Goal: Submit feedback/report problem

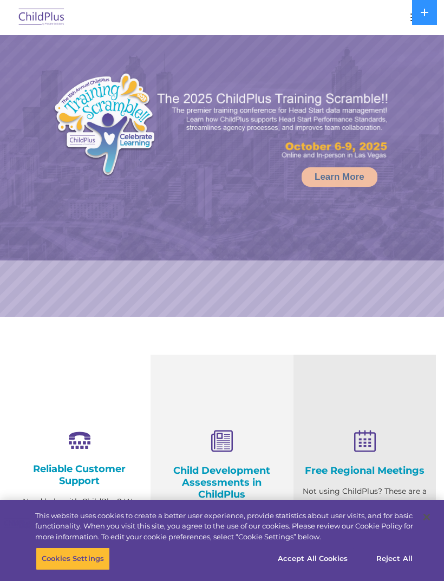
select select "MEDIUM"
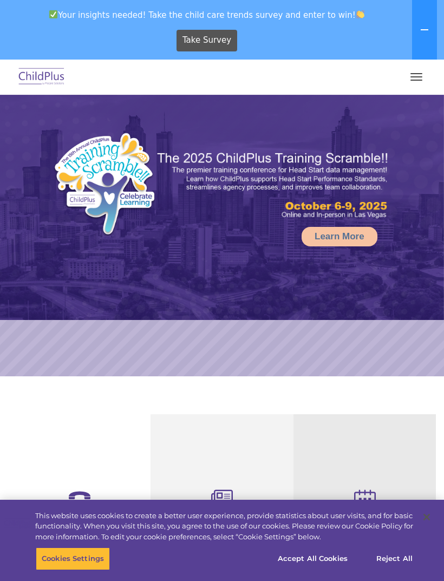
select select "MEDIUM"
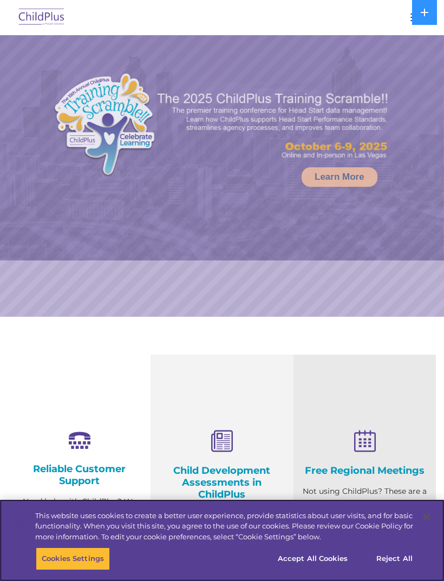
select select "MEDIUM"
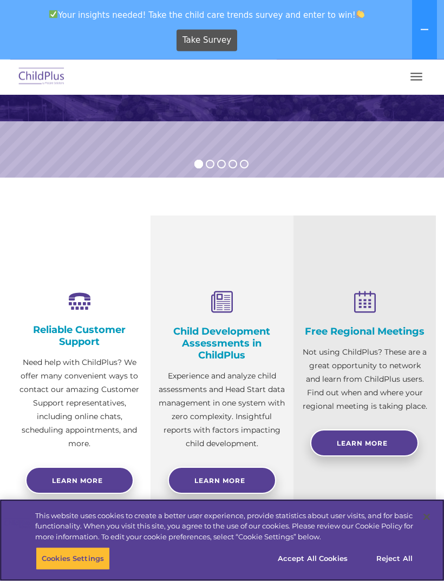
scroll to position [166, 0]
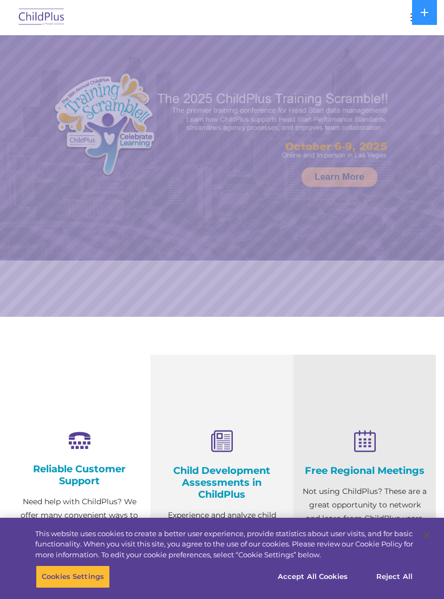
select select "MEDIUM"
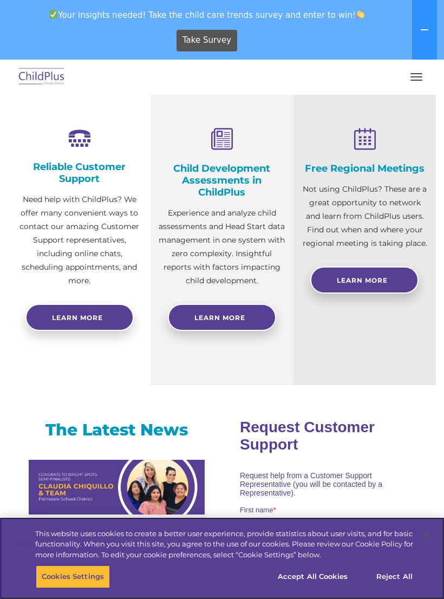
scroll to position [340, 0]
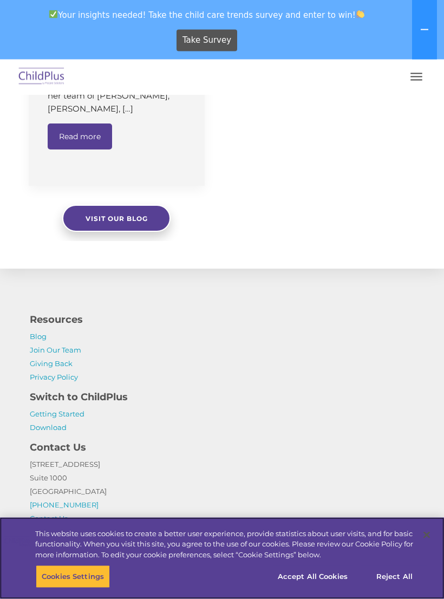
scroll to position [922, 0]
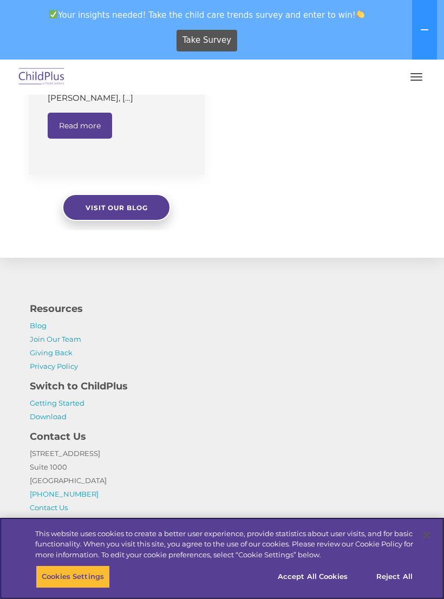
click at [317, 588] on button "Accept All Cookies" at bounding box center [313, 576] width 82 height 23
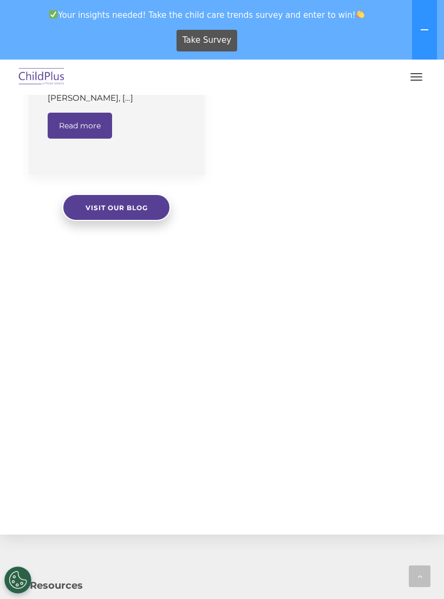
select select "MEDIUM"
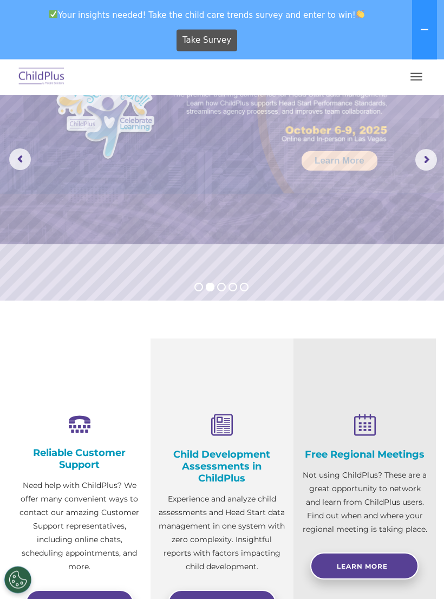
scroll to position [0, 0]
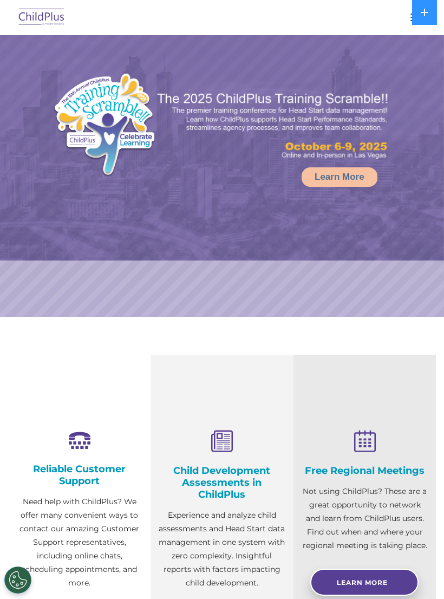
select select "MEDIUM"
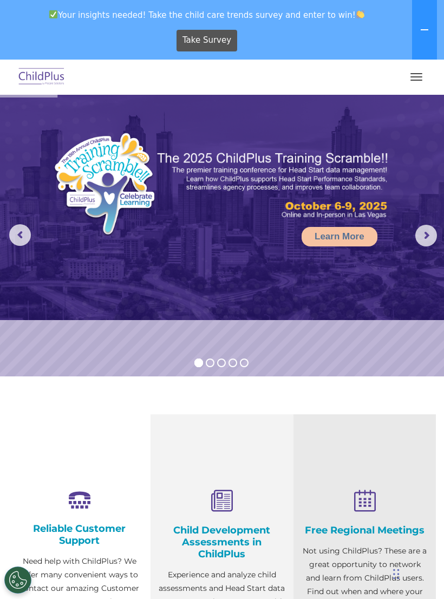
click at [419, 76] on button "button" at bounding box center [416, 76] width 23 height 17
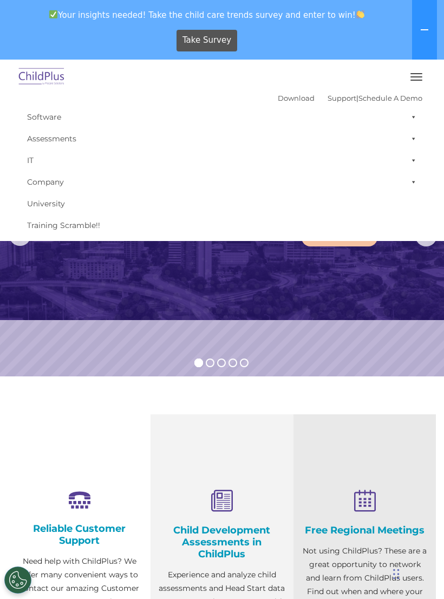
click at [373, 38] on div "Take Survey" at bounding box center [207, 40] width 406 height 30
click at [420, 73] on button "button" at bounding box center [416, 76] width 23 height 17
